Goal: Check status

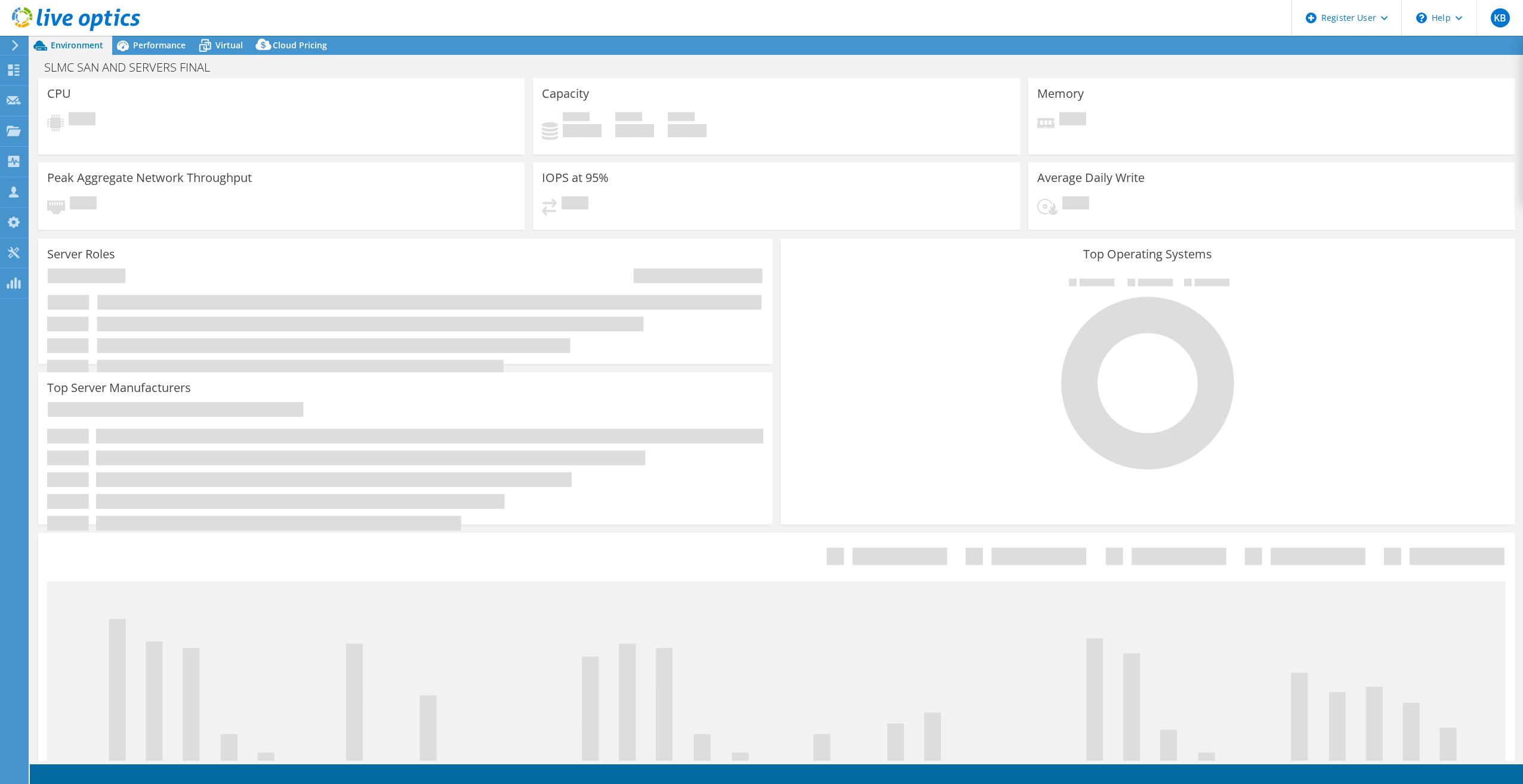
select select "USD"
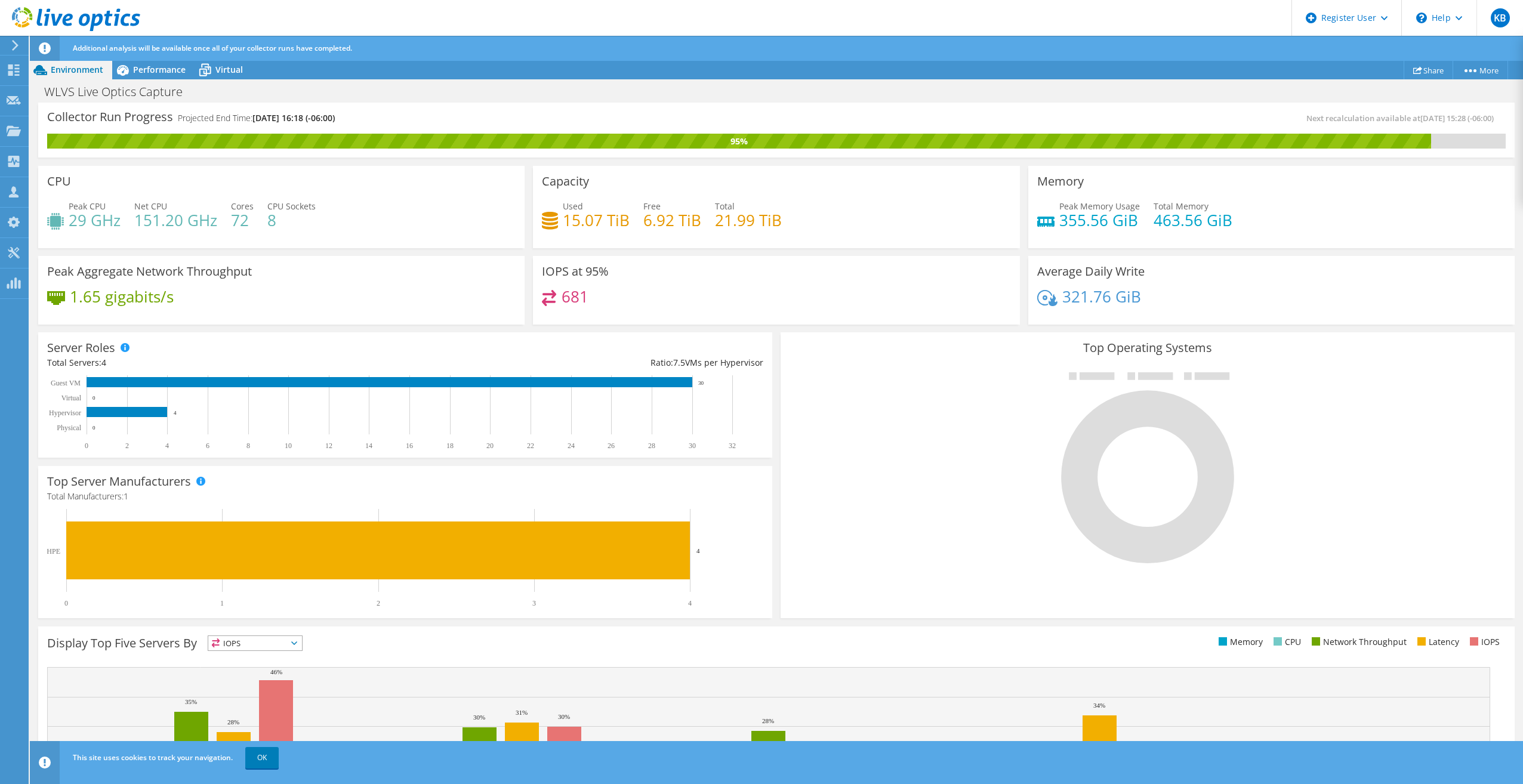
click at [295, 326] on div "Peak Aggregate Network Throughput 1.65 gigabits/s" at bounding box center [281, 290] width 495 height 77
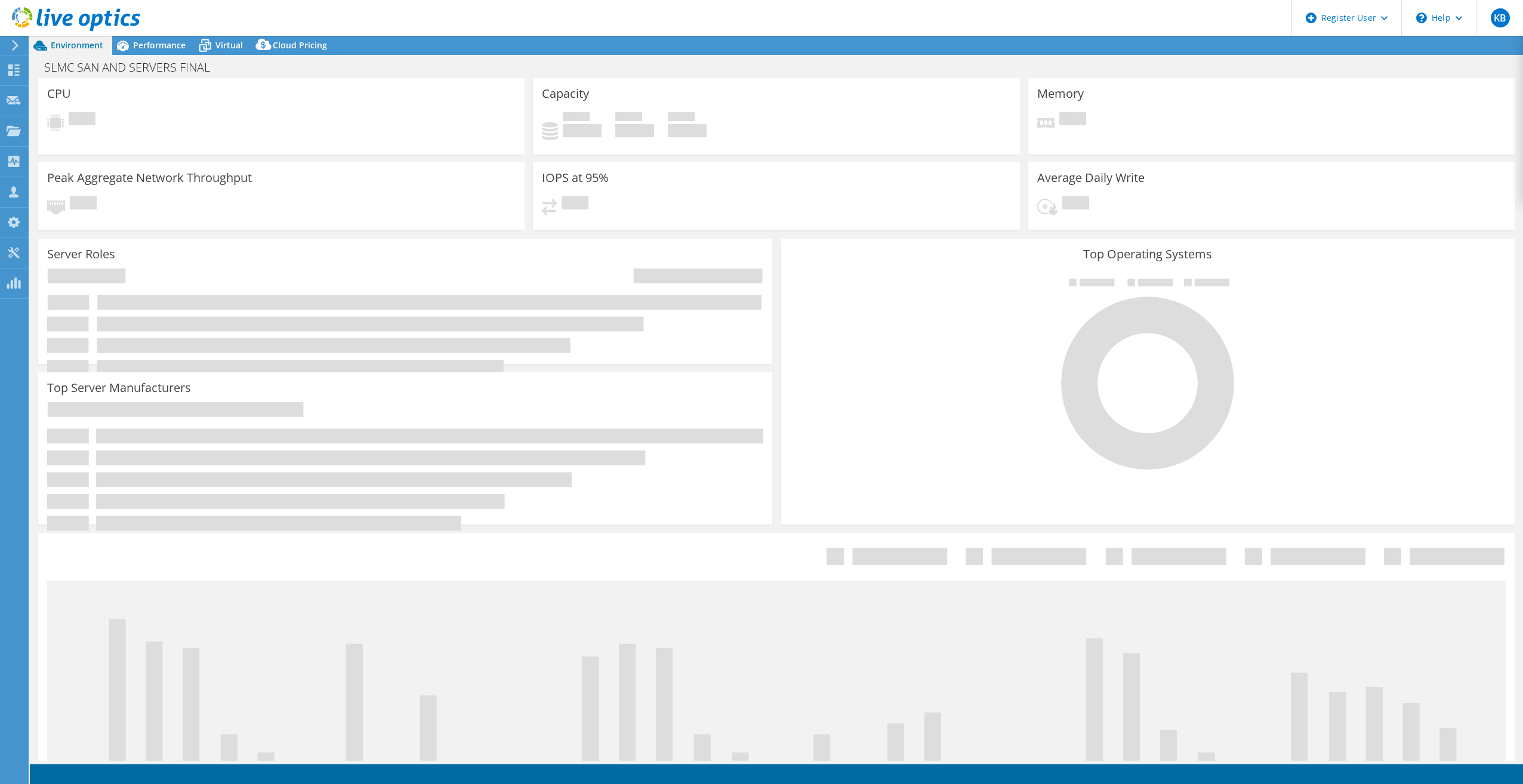
select select "USD"
